Goal: Task Accomplishment & Management: Manage account settings

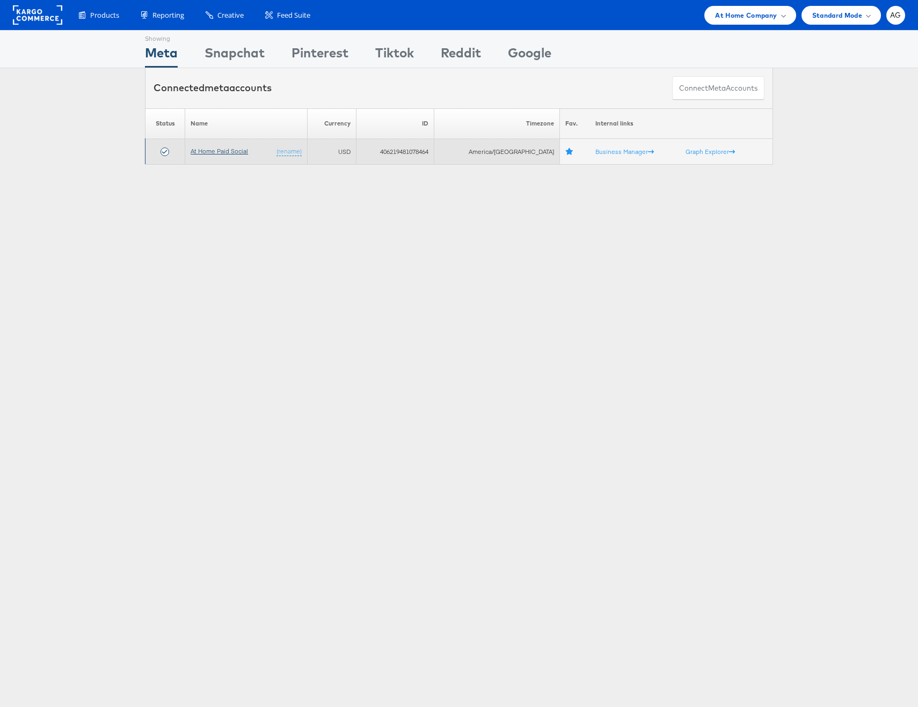
click at [218, 151] on link "At Home Paid Social" at bounding box center [218, 151] width 57 height 8
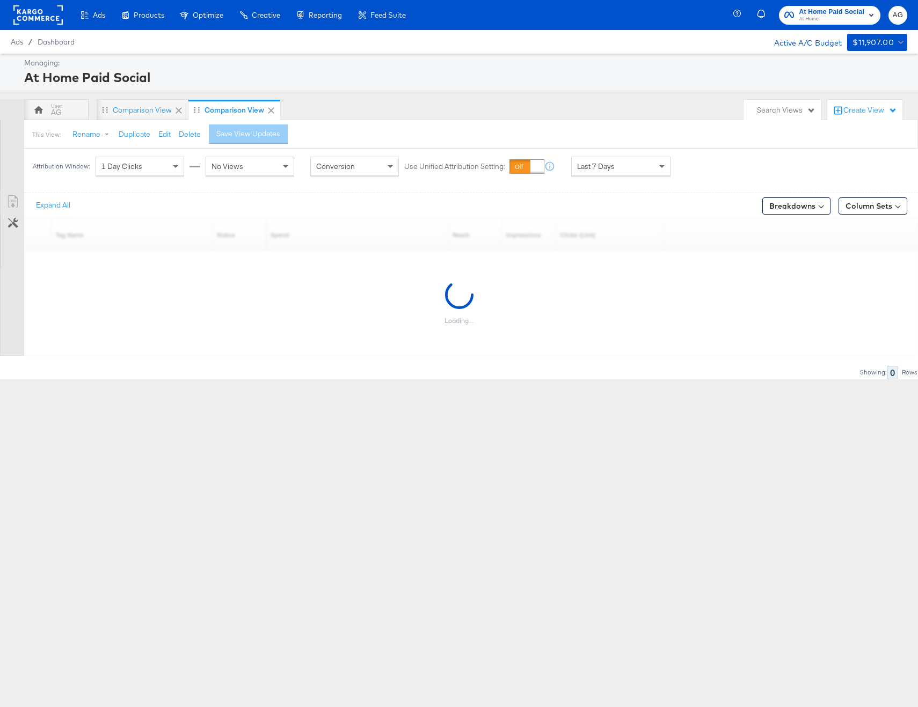
click at [585, 165] on span "Last 7 Days" at bounding box center [596, 167] width 38 height 10
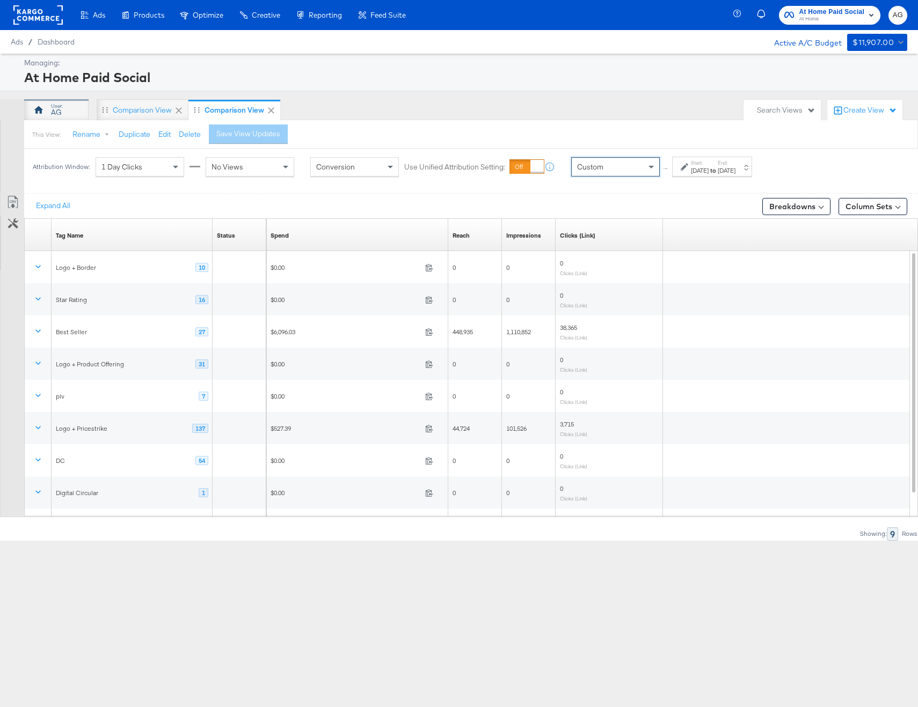
click at [57, 109] on div "AG" at bounding box center [56, 112] width 11 height 10
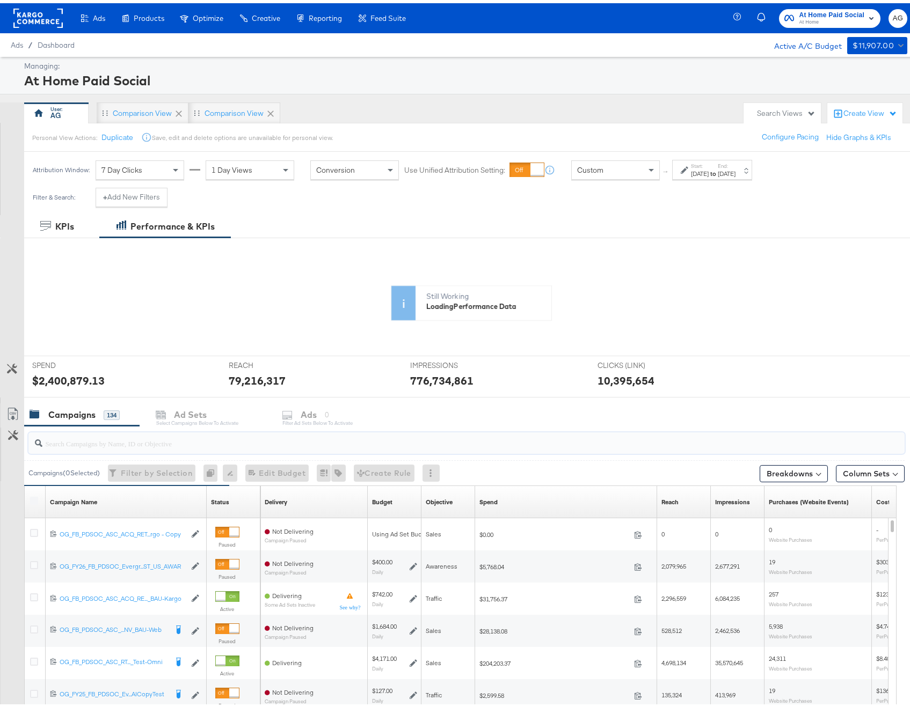
click at [120, 444] on input "search" at bounding box center [433, 436] width 782 height 21
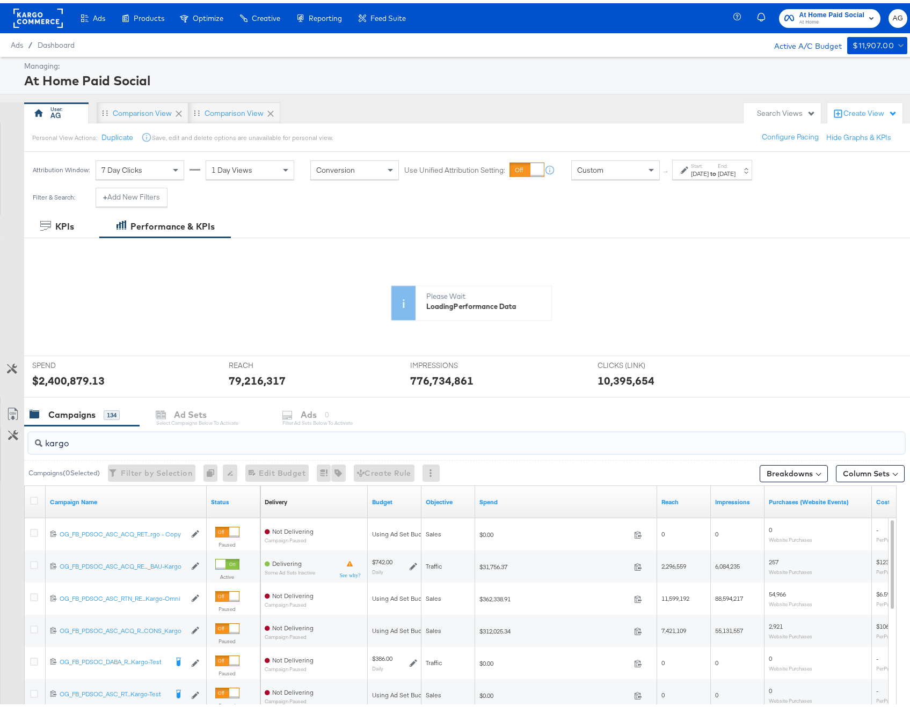
type input "kargo"
click at [522, 491] on div "Spend" at bounding box center [566, 498] width 182 height 17
click at [522, 499] on link "Spend" at bounding box center [565, 499] width 173 height 9
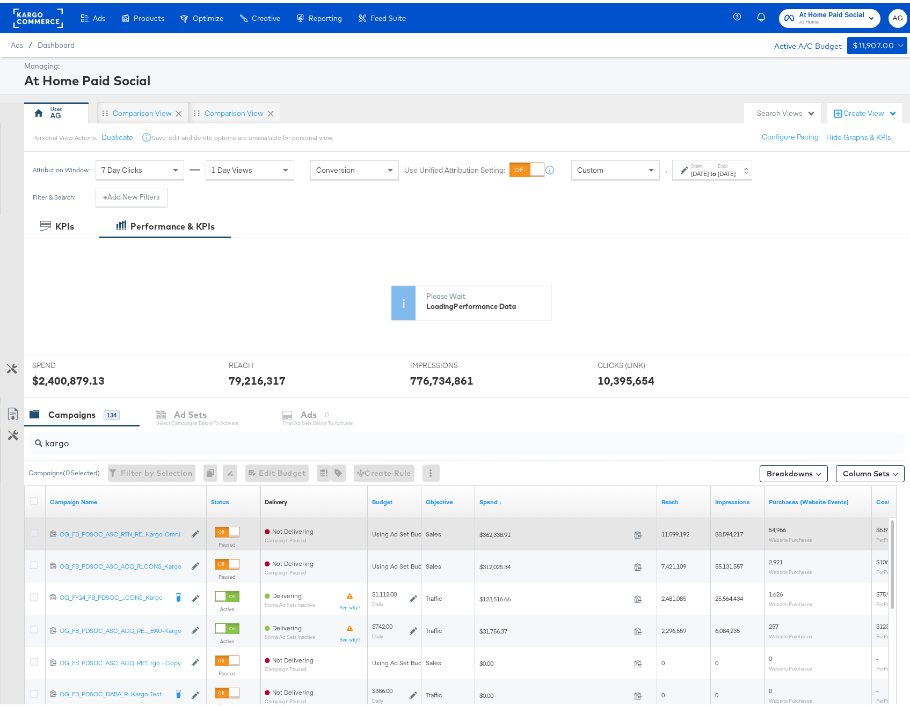
click at [30, 533] on icon at bounding box center [34, 530] width 8 height 8
click at [0, 0] on input "checkbox" at bounding box center [0, 0] width 0 height 0
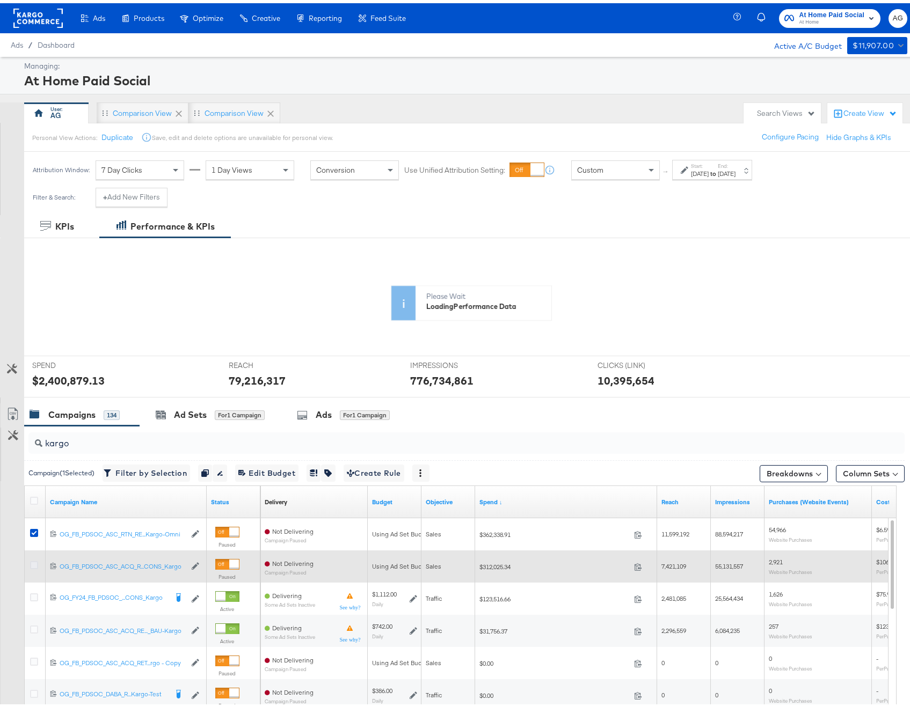
click at [33, 560] on icon at bounding box center [34, 562] width 8 height 8
click at [0, 0] on input "checkbox" at bounding box center [0, 0] width 0 height 0
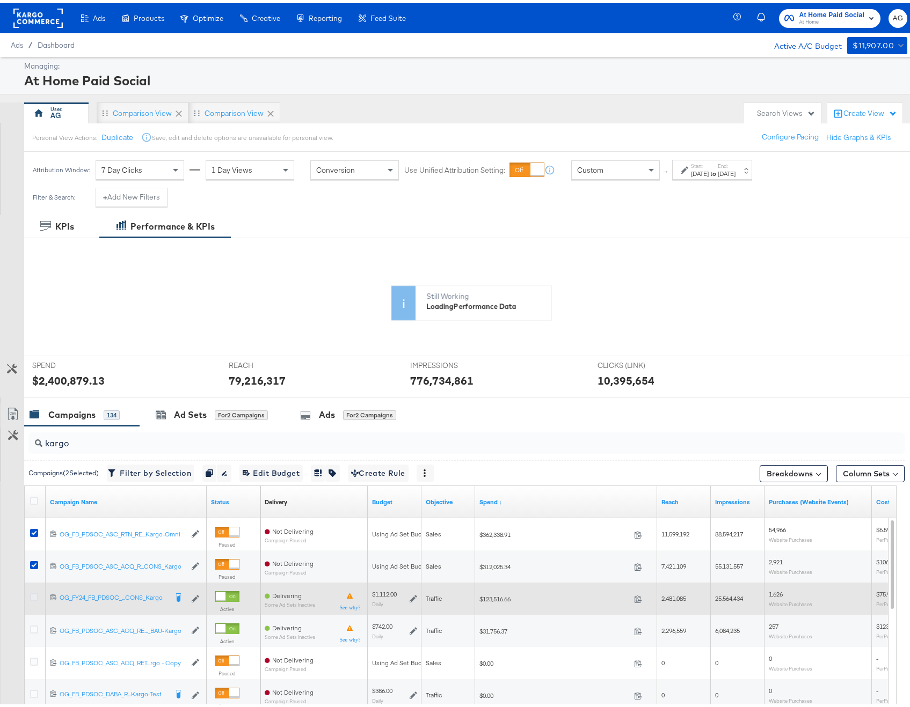
click at [35, 593] on icon at bounding box center [34, 594] width 8 height 8
click at [0, 0] on input "checkbox" at bounding box center [0, 0] width 0 height 0
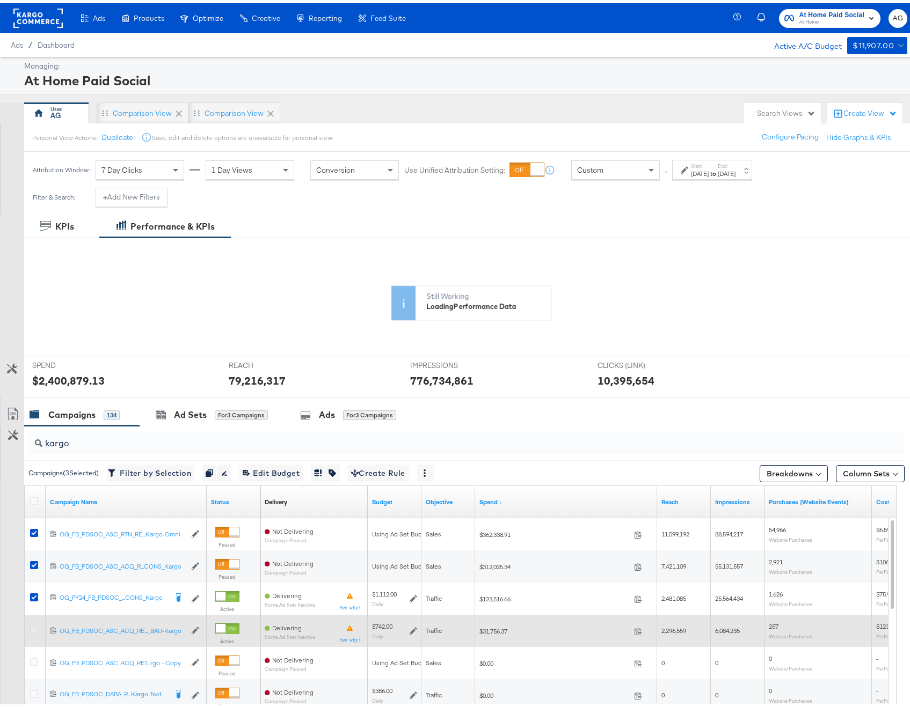
click at [35, 627] on icon at bounding box center [34, 626] width 8 height 8
click at [0, 0] on input "checkbox" at bounding box center [0, 0] width 0 height 0
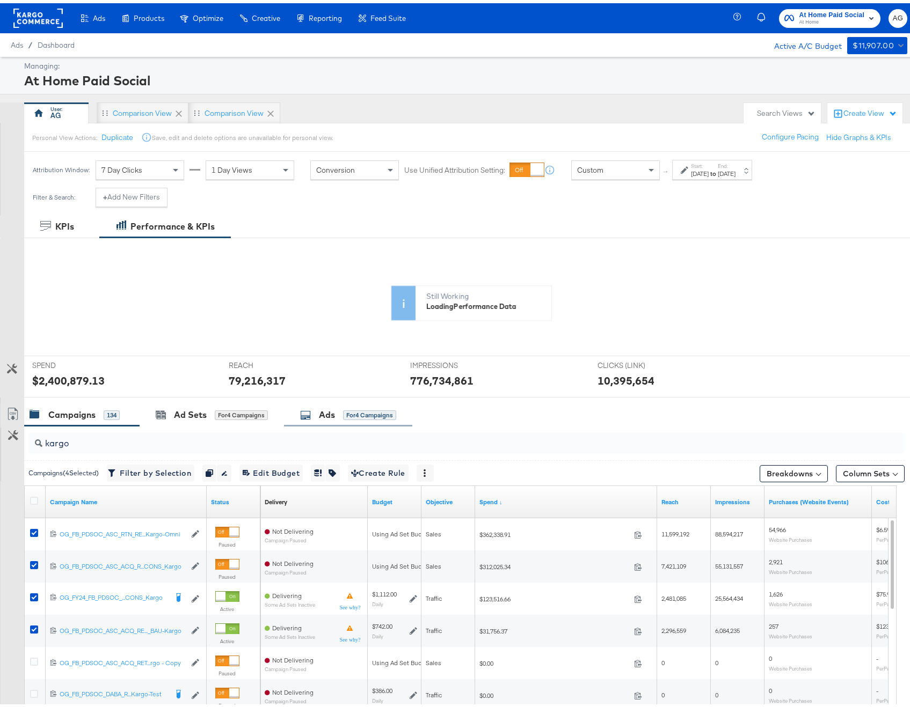
click at [334, 408] on div "Ads" at bounding box center [327, 412] width 16 height 12
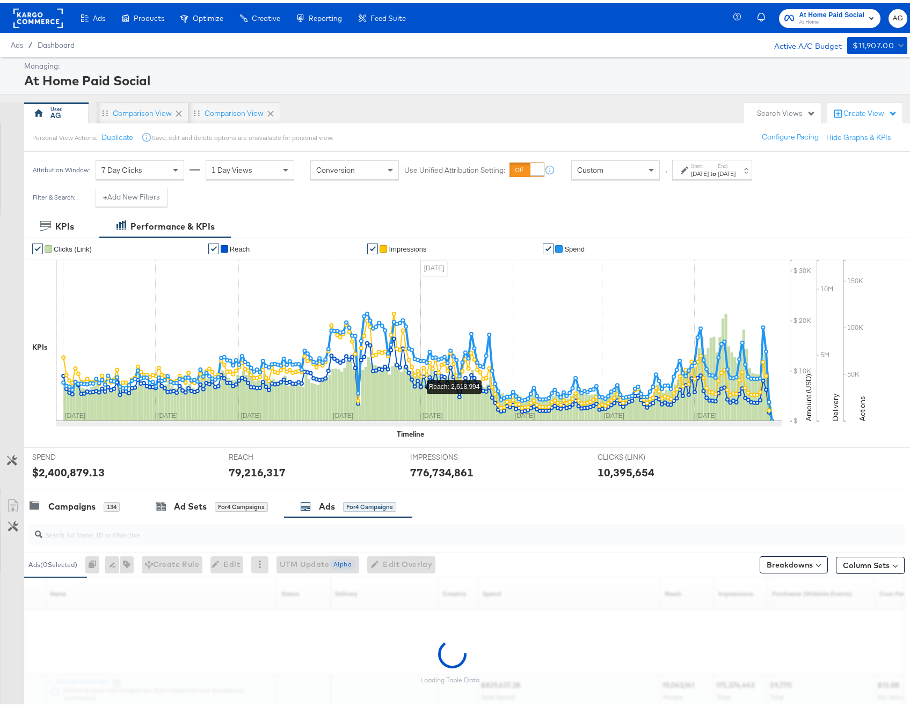
scroll to position [75, 0]
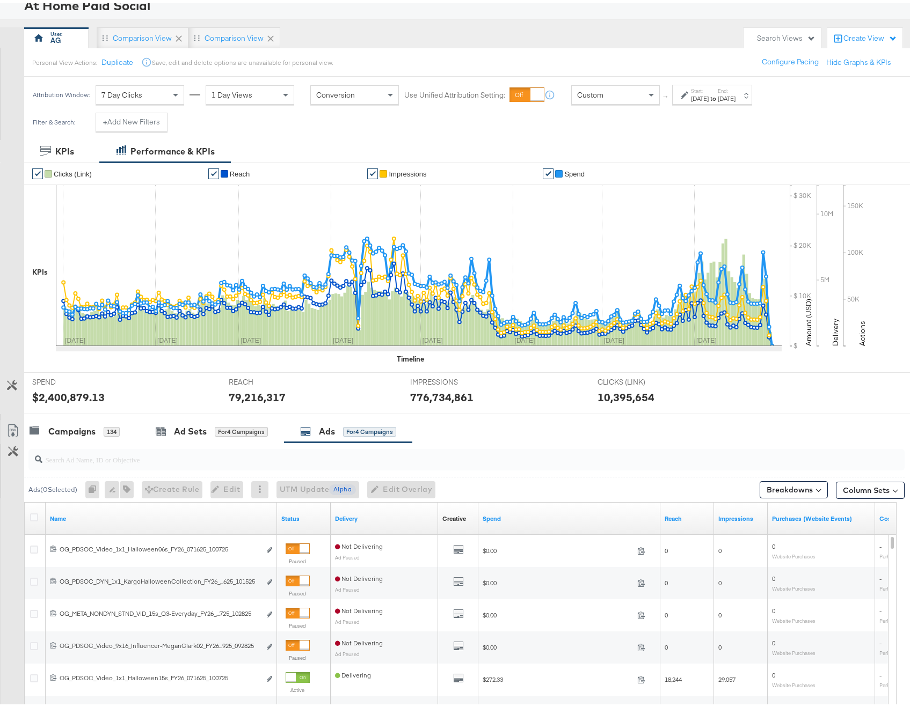
click at [565, 517] on link "Spend" at bounding box center [568, 515] width 173 height 9
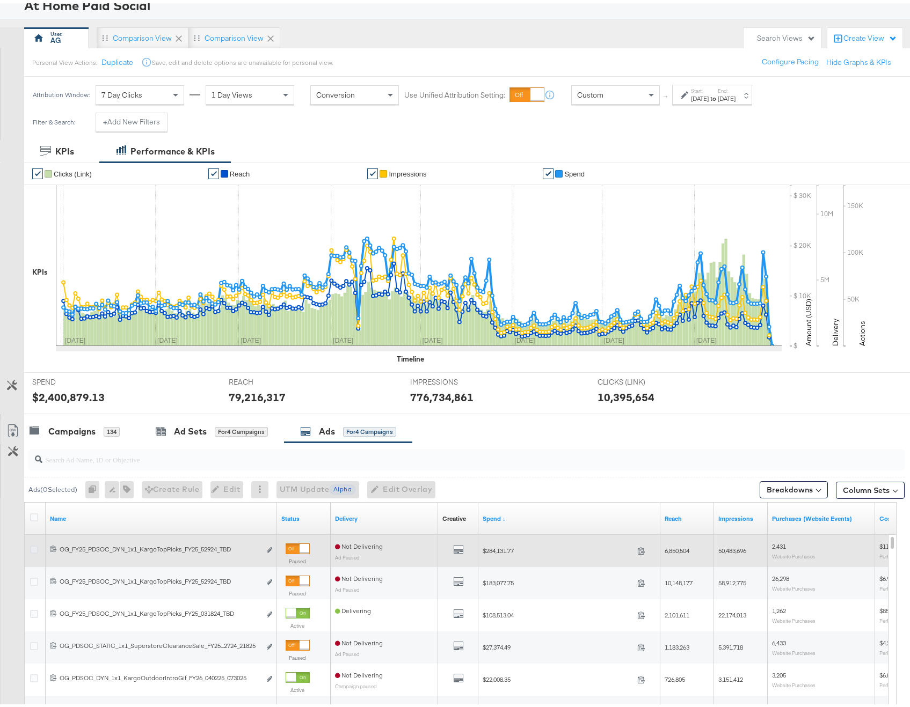
click at [35, 546] on icon at bounding box center [34, 547] width 8 height 8
click at [0, 0] on input "checkbox" at bounding box center [0, 0] width 0 height 0
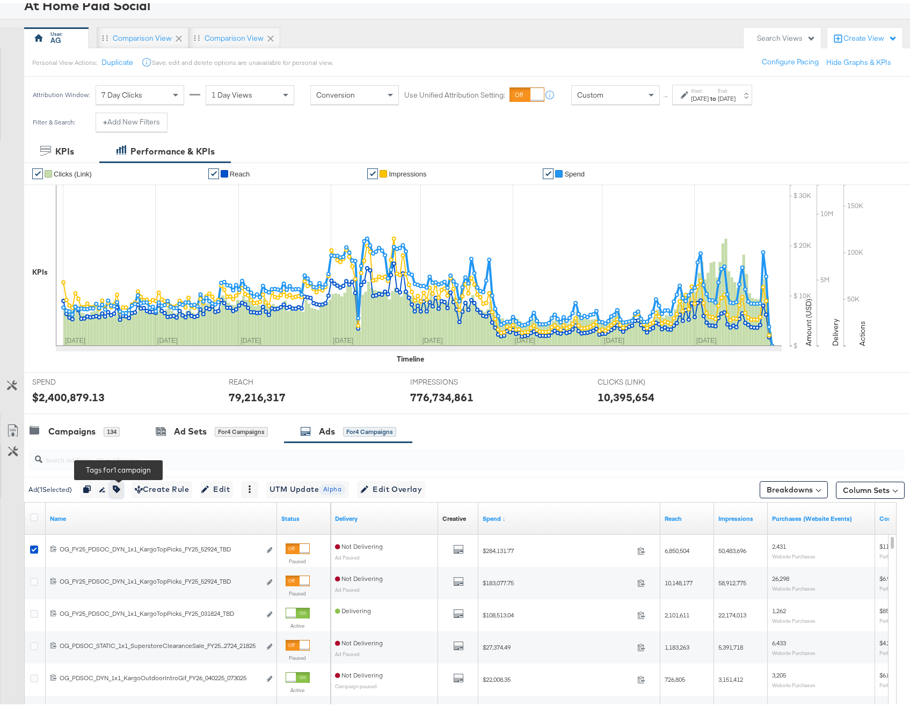
click at [115, 489] on icon "button" at bounding box center [117, 486] width 8 height 8
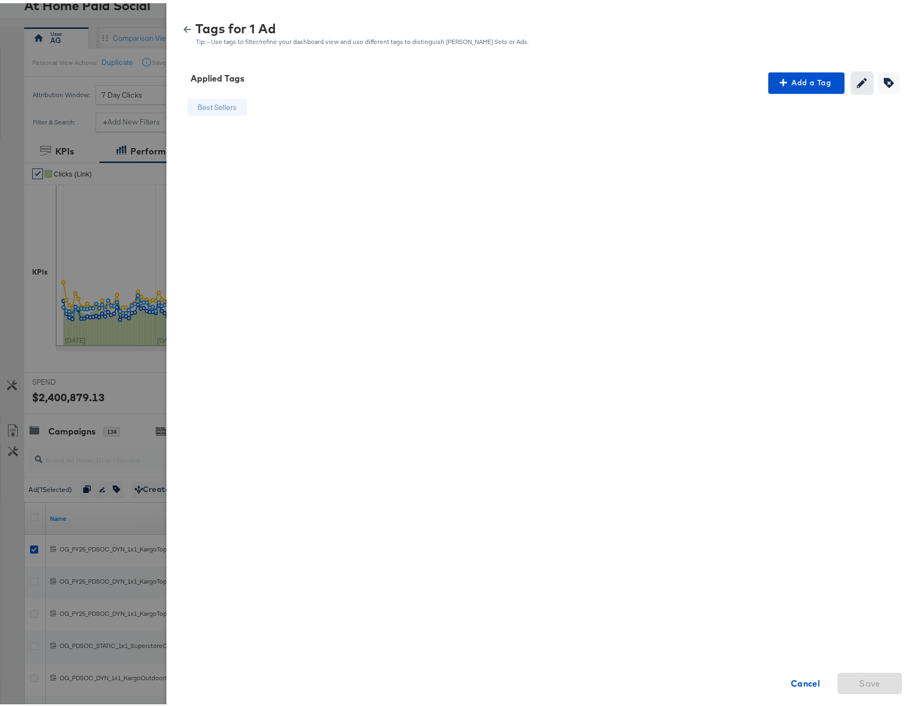
click at [854, 79] on span "Creating or removing tags will be disabled while your editing current tags" at bounding box center [862, 80] width 16 height 10
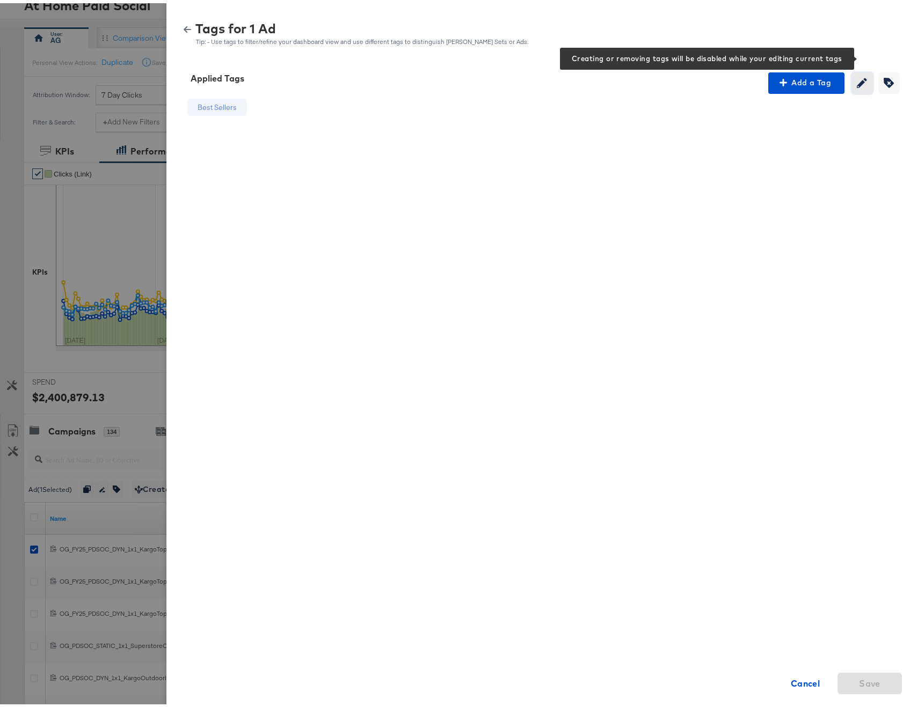
click at [856, 82] on icon "button" at bounding box center [861, 80] width 10 height 10
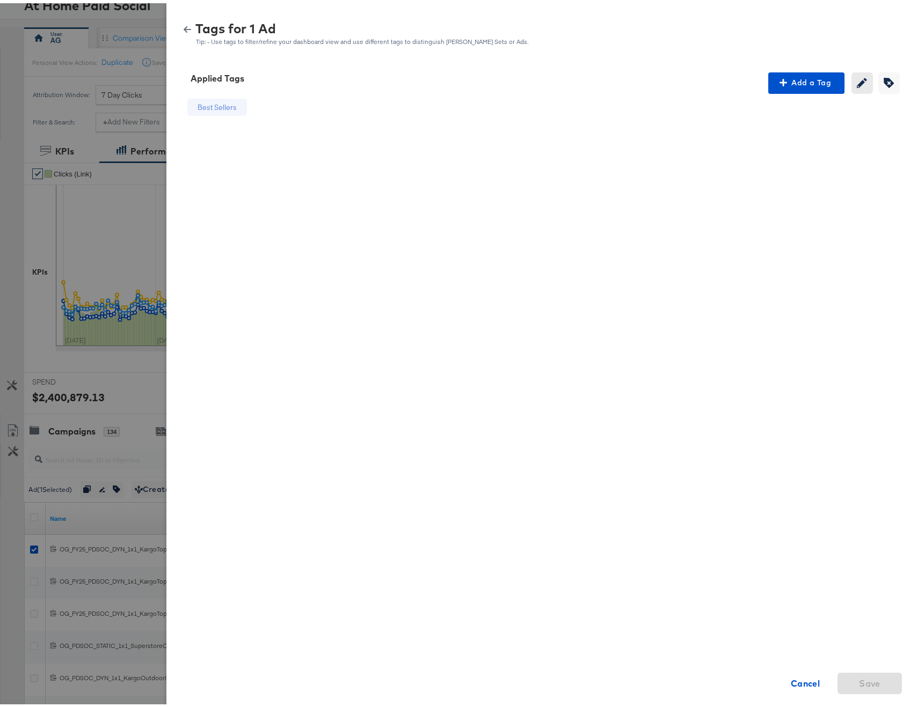
click at [854, 91] on div "Best Sellers Cancel Save" at bounding box center [541, 273] width 725 height 365
click at [856, 83] on icon "button" at bounding box center [861, 80] width 10 height 10
click at [803, 677] on strong "Cancel" at bounding box center [805, 680] width 30 height 15
click at [883, 85] on icon "button" at bounding box center [888, 80] width 10 height 10
click at [179, 21] on div "Tags for 1 Ad Tip: - Use tags to filter/refine your dashboard view and use diff…" at bounding box center [541, 30] width 725 height 23
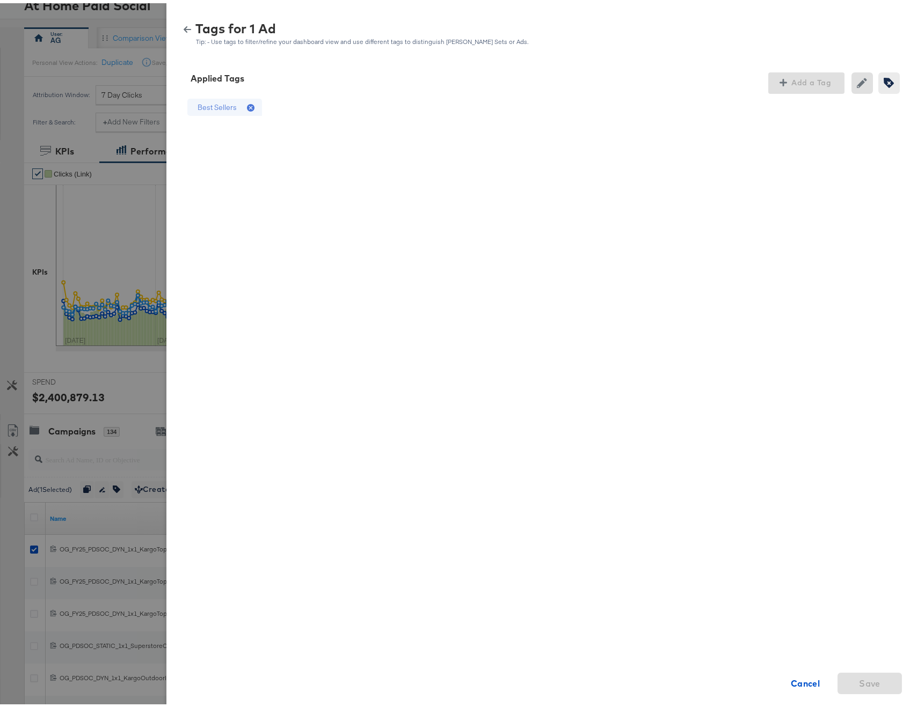
click at [180, 31] on div "Tags for 1 Ad Tip: - Use tags to filter/refine your dashboard view and use diff…" at bounding box center [541, 30] width 725 height 23
click at [184, 25] on icon "button" at bounding box center [188, 26] width 8 height 6
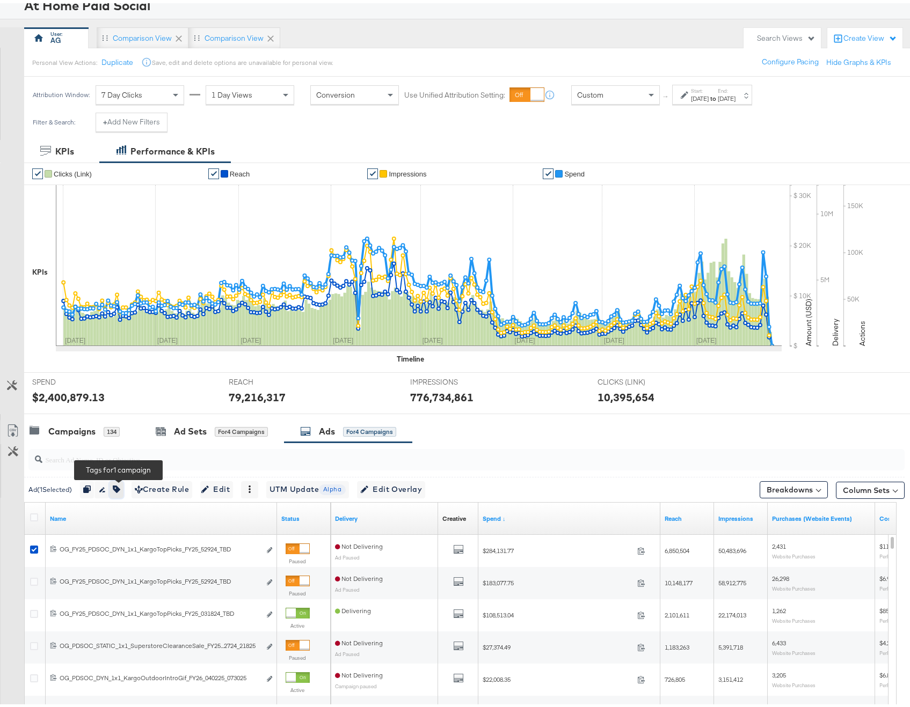
click at [120, 482] on icon "button" at bounding box center [117, 486] width 8 height 8
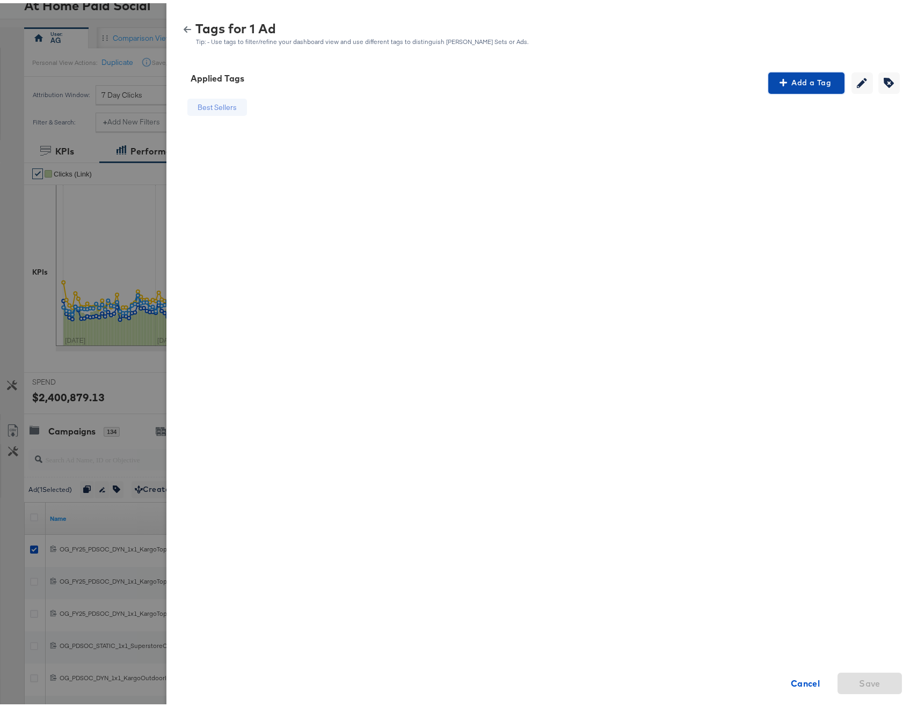
click at [819, 76] on span "Add a Tag" at bounding box center [806, 79] width 68 height 13
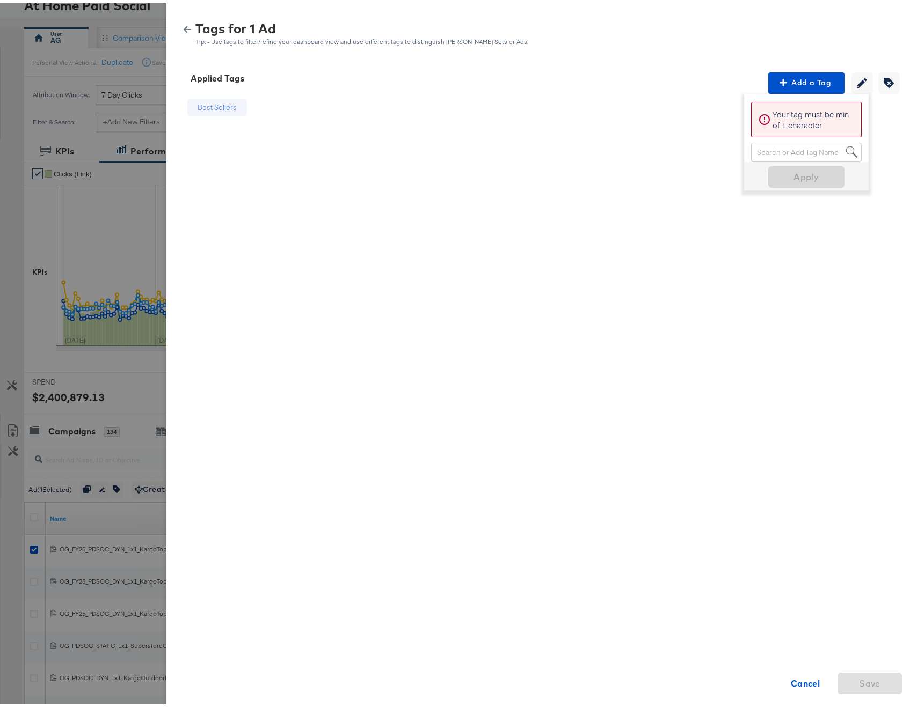
click at [790, 150] on div "Search or Add Tag Name" at bounding box center [805, 149] width 109 height 18
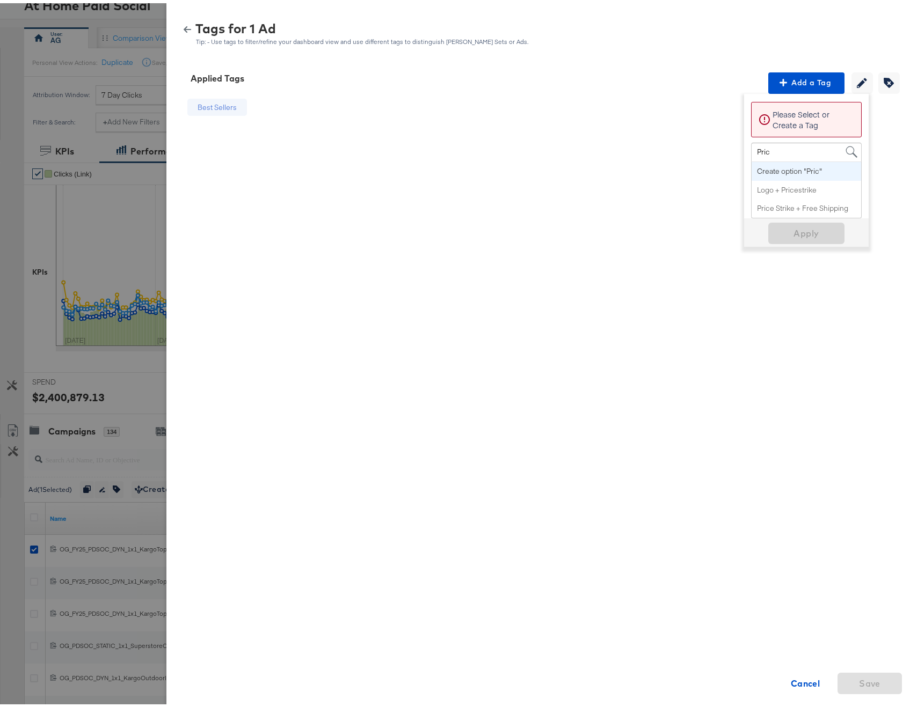
type input "Price"
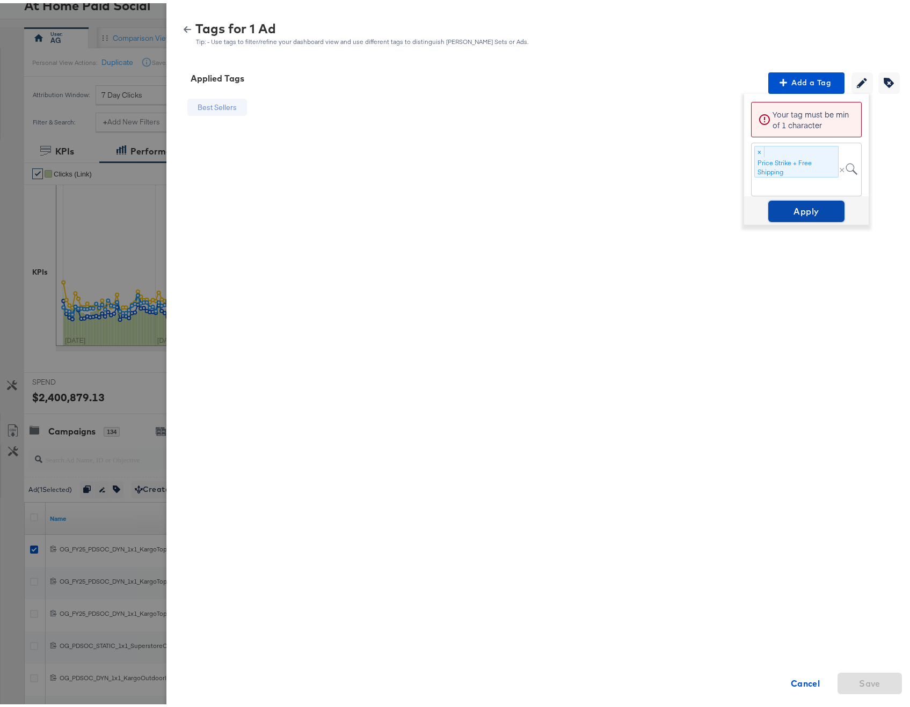
click at [793, 207] on span "Apply" at bounding box center [806, 208] width 68 height 15
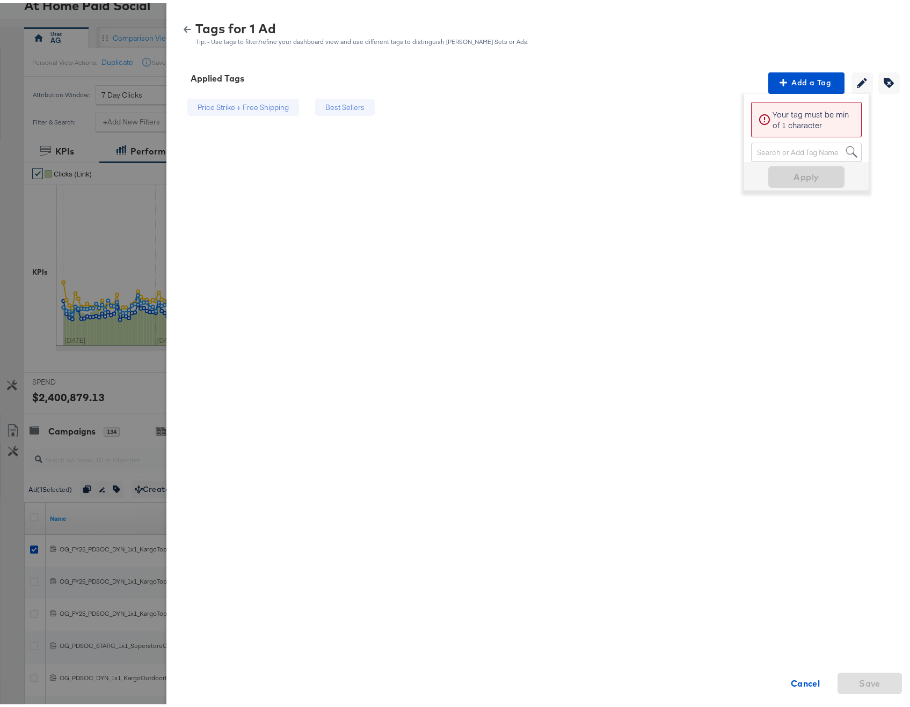
click at [681, 210] on div "Price Strike + Free Shipping Best Sellers Cancel Save" at bounding box center [541, 273] width 725 height 365
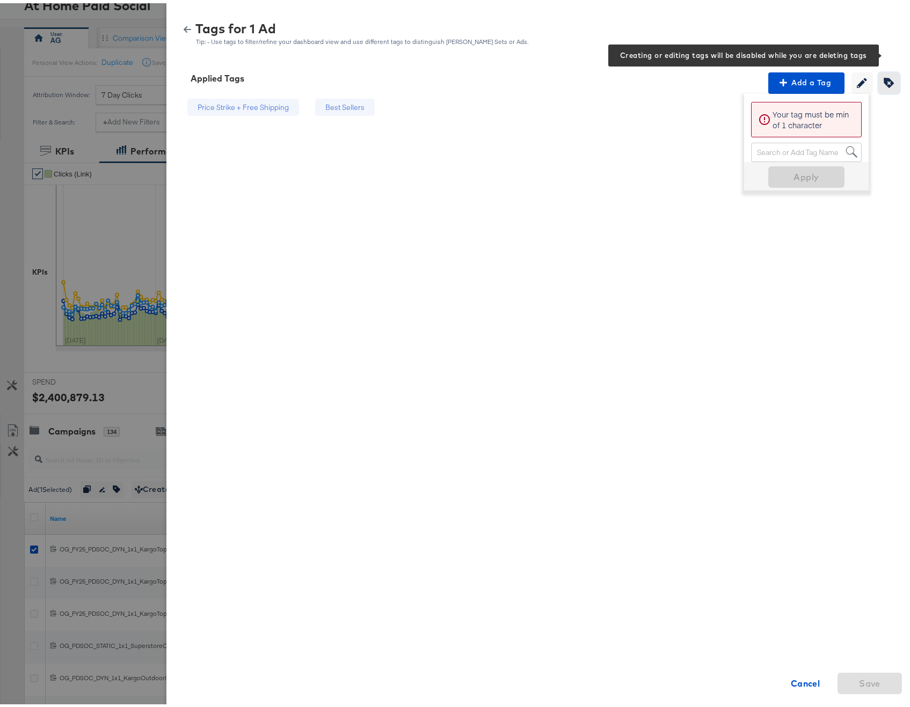
click at [883, 79] on icon "button" at bounding box center [888, 80] width 10 height 10
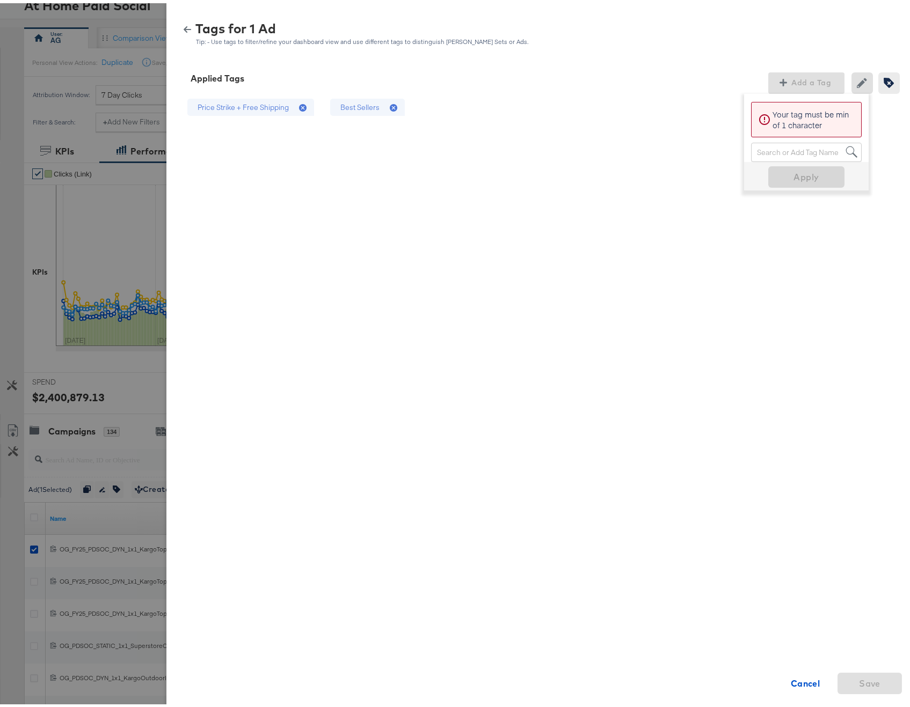
click at [823, 221] on div "Price Strike + Free Shipping Best Sellers Cancel Save" at bounding box center [541, 273] width 725 height 365
click at [184, 27] on icon "button" at bounding box center [188, 27] width 8 height 8
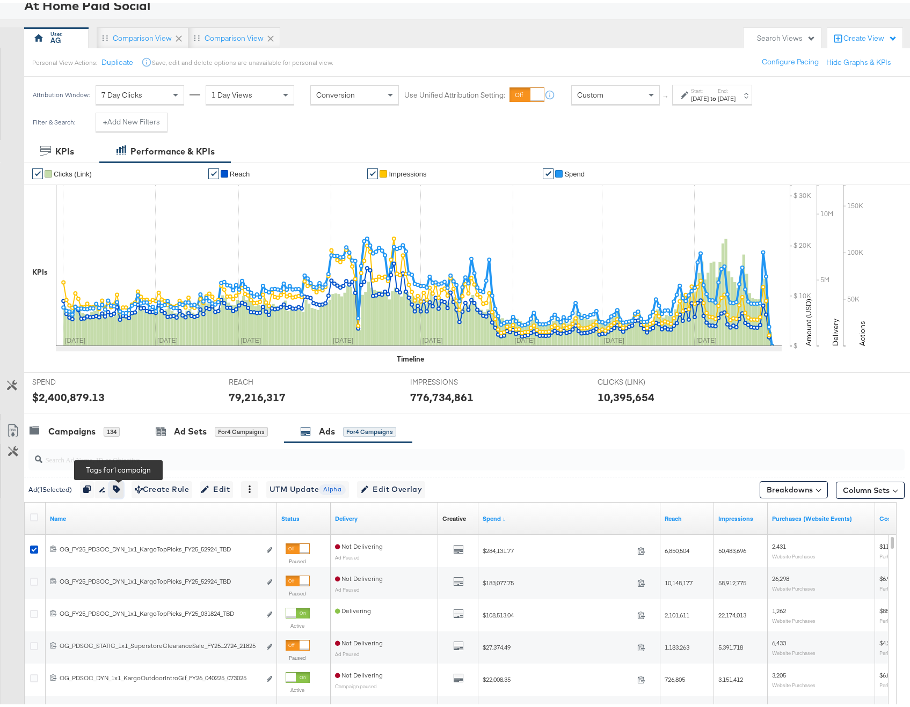
click at [121, 482] on button "button" at bounding box center [116, 486] width 14 height 17
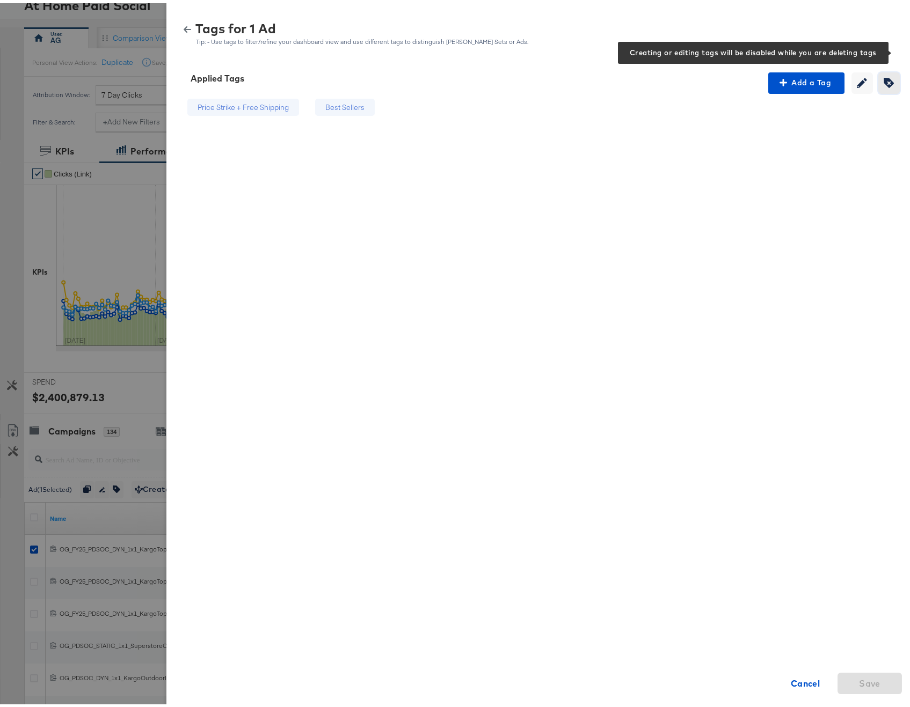
click at [884, 76] on icon "button" at bounding box center [888, 80] width 10 height 10
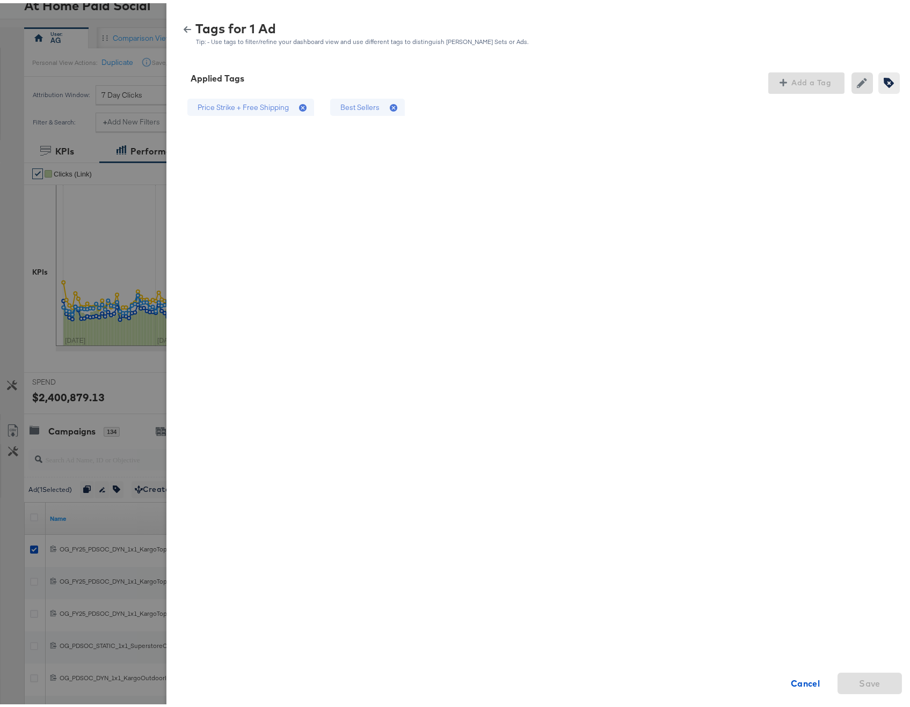
click at [306, 108] on div "Price Strike + Free Shipping" at bounding box center [250, 104] width 143 height 27
click at [299, 104] on icon at bounding box center [303, 105] width 8 height 8
click at [859, 683] on span "Save" at bounding box center [869, 680] width 21 height 15
click at [184, 24] on icon "button" at bounding box center [188, 27] width 8 height 8
